Goal: Information Seeking & Learning: Learn about a topic

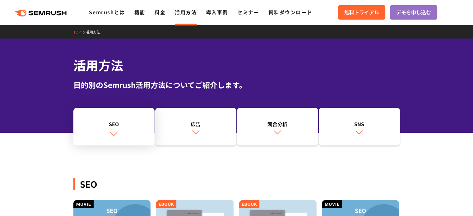
click at [128, 135] on link "SEO" at bounding box center [113, 127] width 81 height 38
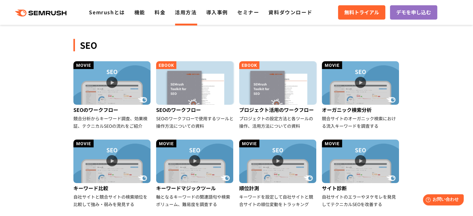
scroll to position [149, 0]
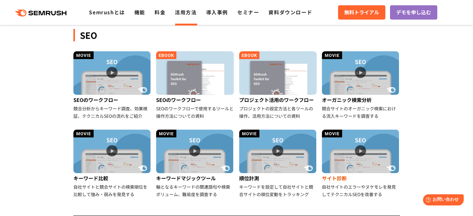
click at [356, 148] on img at bounding box center [360, 152] width 77 height 44
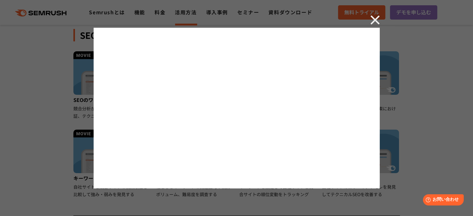
click at [377, 20] on img at bounding box center [375, 19] width 9 height 9
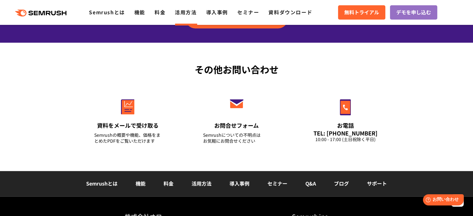
scroll to position [888, 0]
